Goal: Transaction & Acquisition: Book appointment/travel/reservation

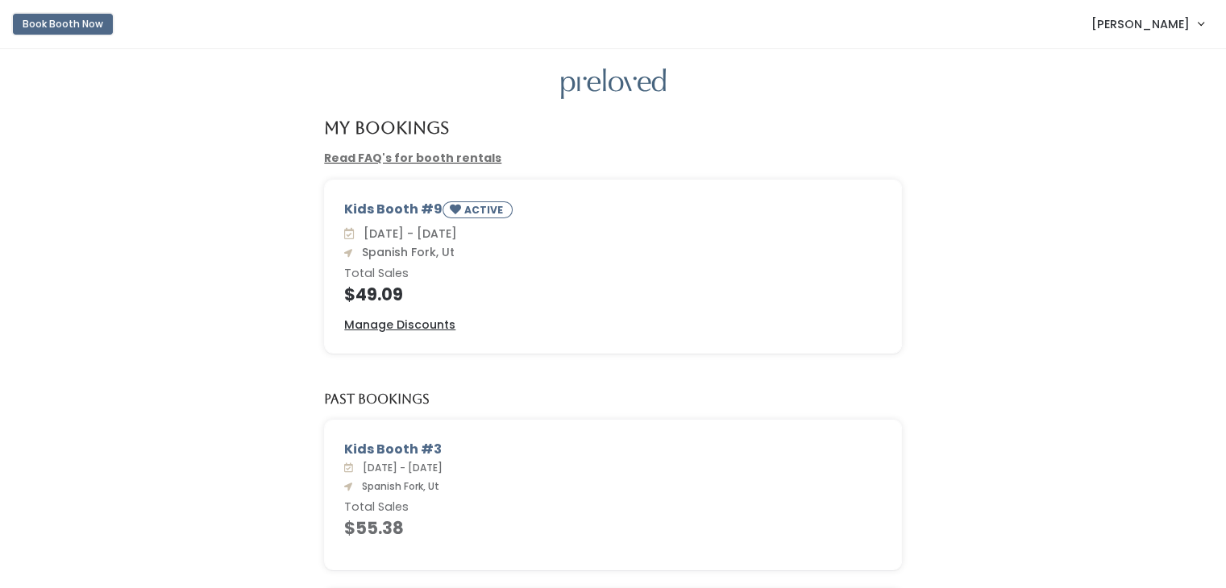
click at [81, 25] on button "Book Booth Now" at bounding box center [63, 24] width 100 height 21
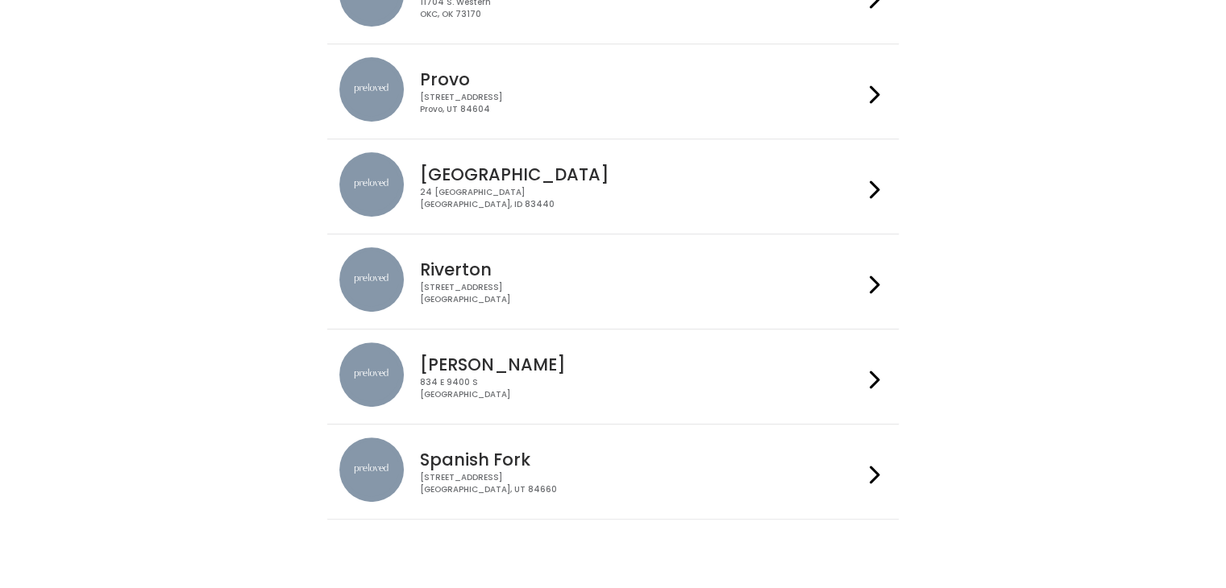
scroll to position [535, 0]
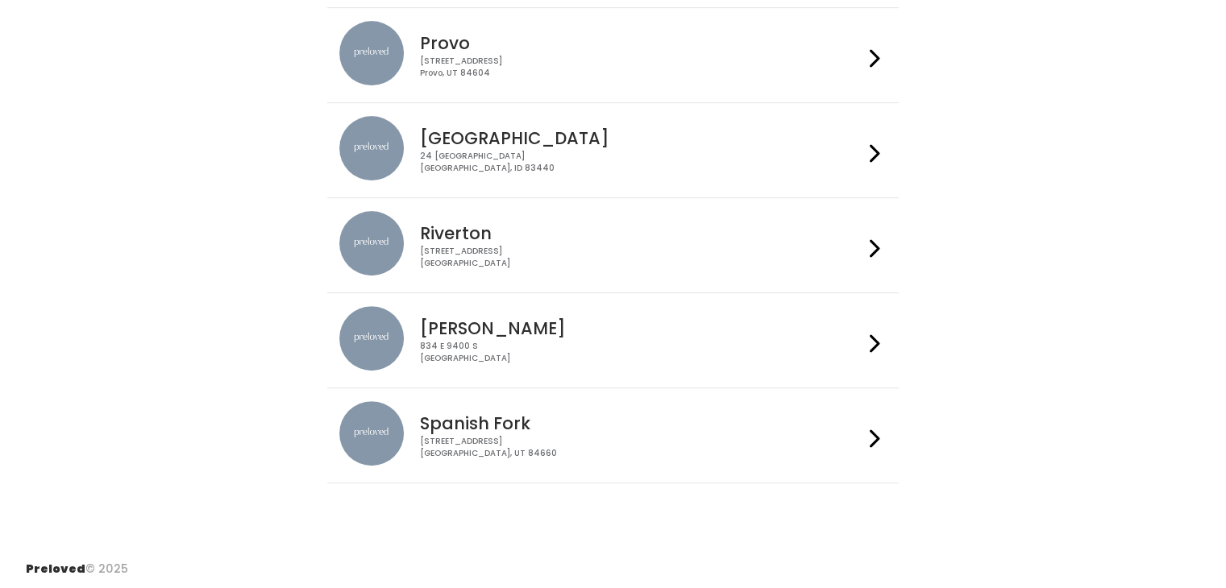
click at [874, 435] on icon at bounding box center [874, 438] width 10 height 23
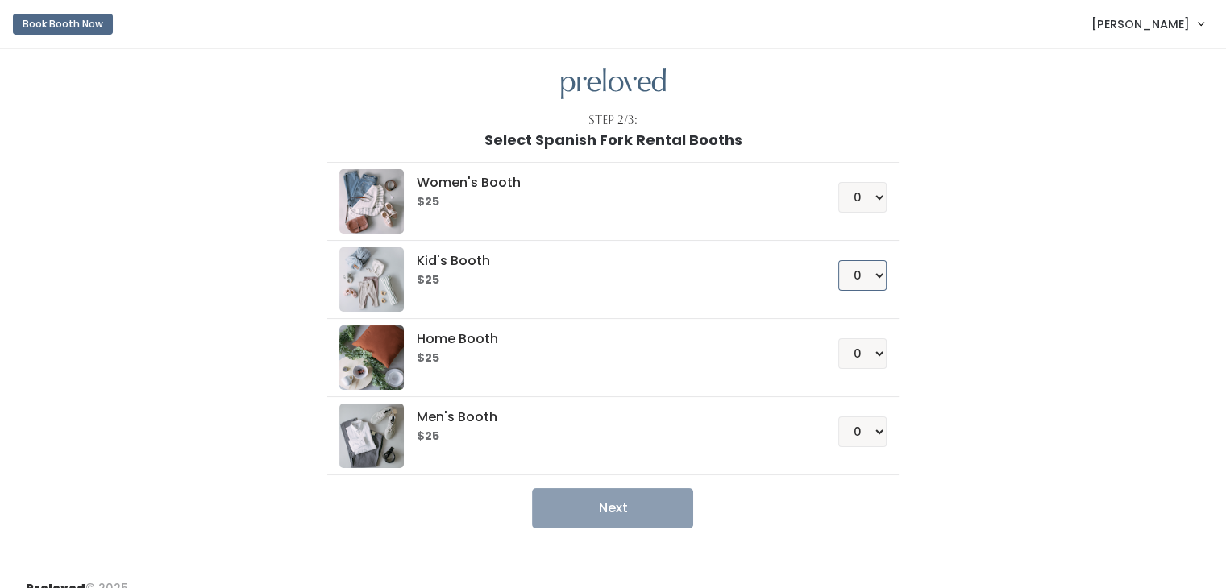
click at [878, 278] on select "0 1 2 3 4" at bounding box center [862, 275] width 48 height 31
select select "1"
click at [838, 260] on select "0 1 2 3 4" at bounding box center [862, 275] width 48 height 31
click at [635, 500] on button "Next" at bounding box center [612, 508] width 161 height 40
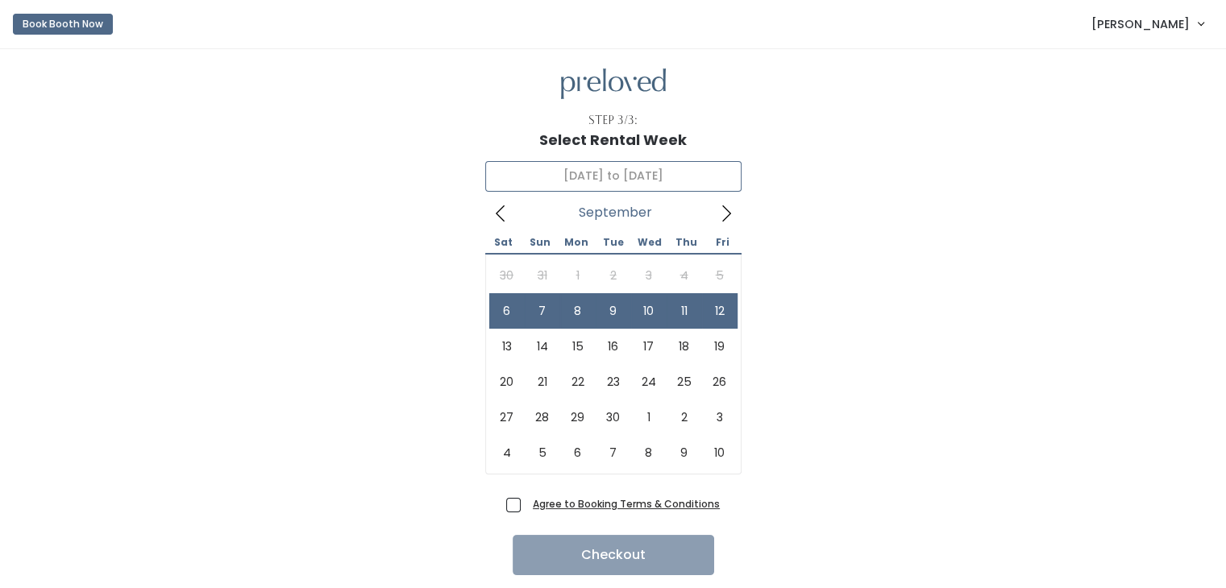
drag, startPoint x: 546, startPoint y: 315, endPoint x: 571, endPoint y: 316, distance: 24.2
click at [496, 220] on icon at bounding box center [501, 214] width 18 height 18
type input "September 13 to September 19"
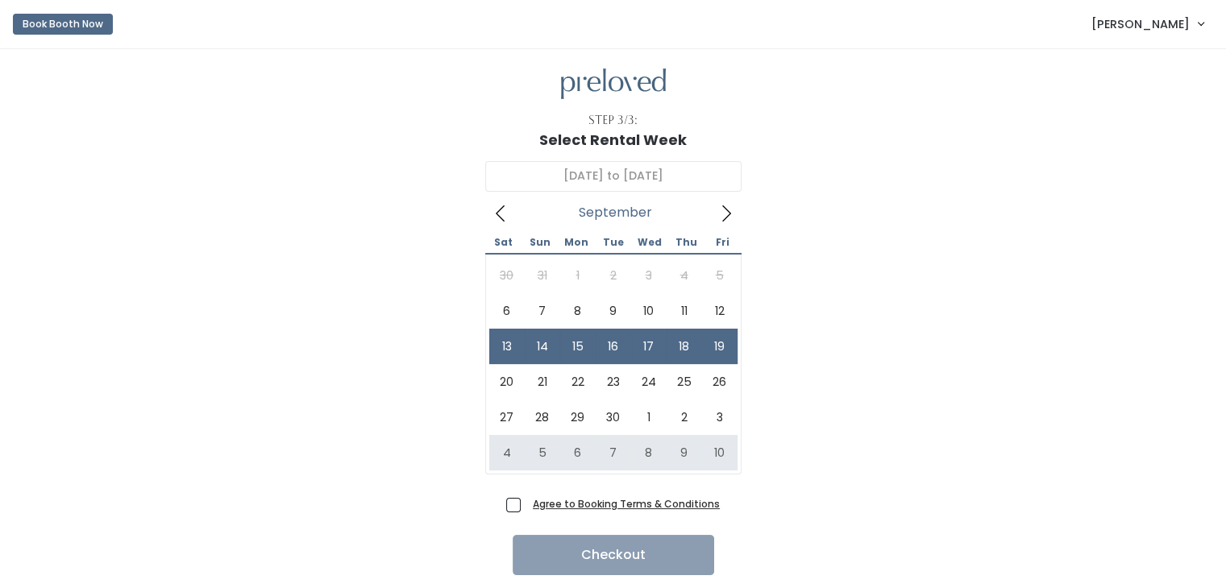
click at [526, 501] on span "Agree to Booking Terms & Conditions" at bounding box center [622, 504] width 193 height 16
click at [526, 501] on input "Agree to Booking Terms & Conditions" at bounding box center [531, 501] width 10 height 10
checkbox input "true"
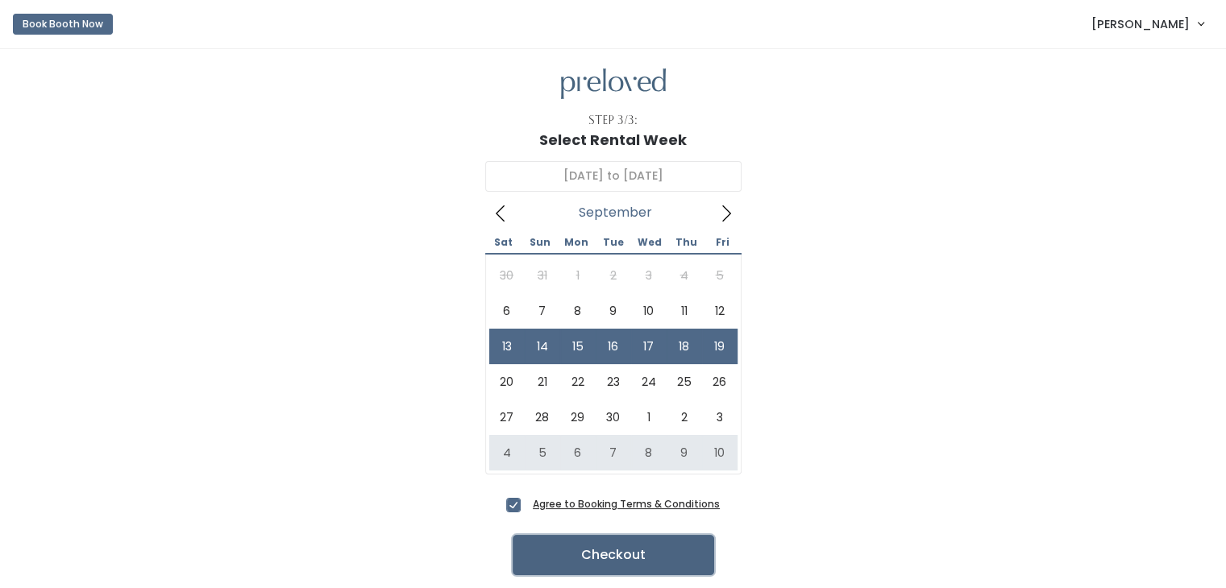
click at [526, 552] on button "Checkout" at bounding box center [612, 555] width 201 height 40
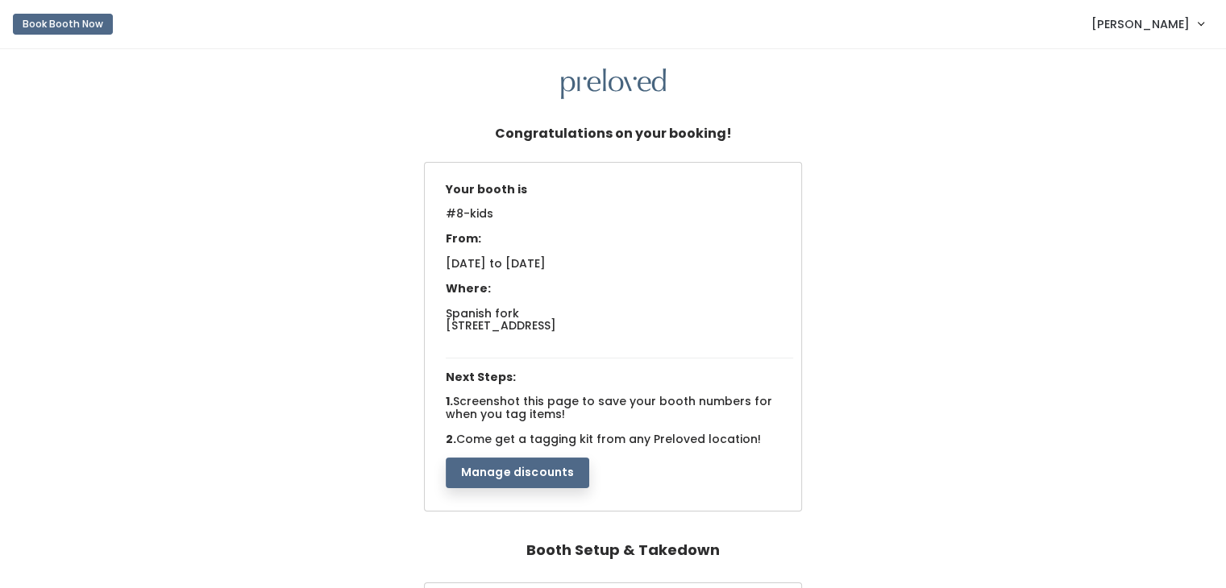
click at [1169, 24] on span "[PERSON_NAME]" at bounding box center [1140, 24] width 98 height 18
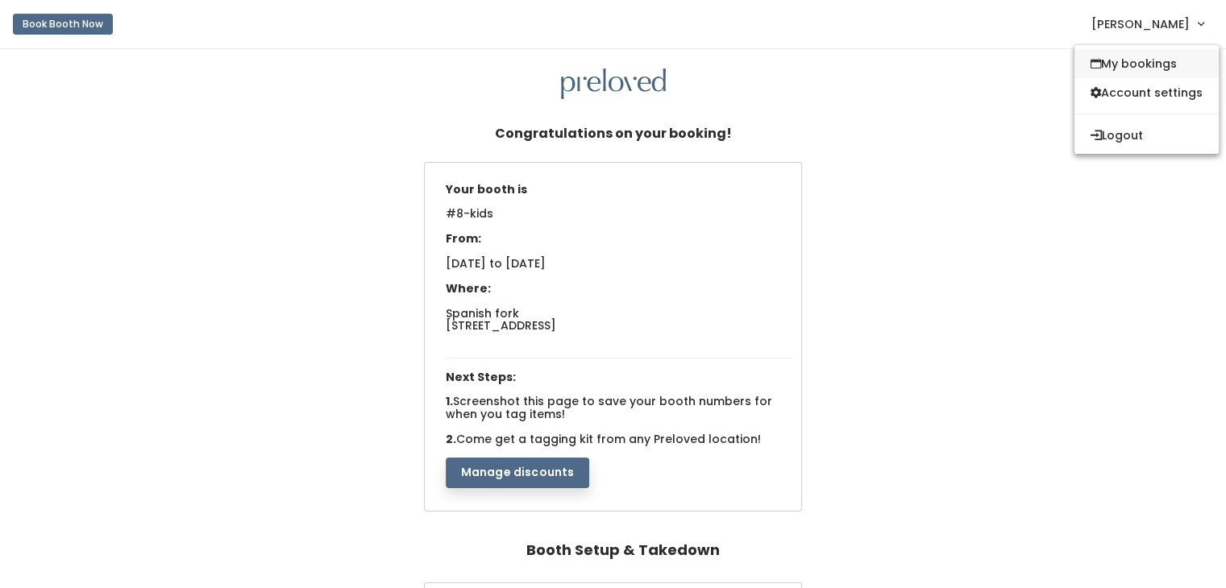
click at [1138, 58] on link "My bookings" at bounding box center [1146, 63] width 144 height 29
